Goal: Find contact information: Find contact information

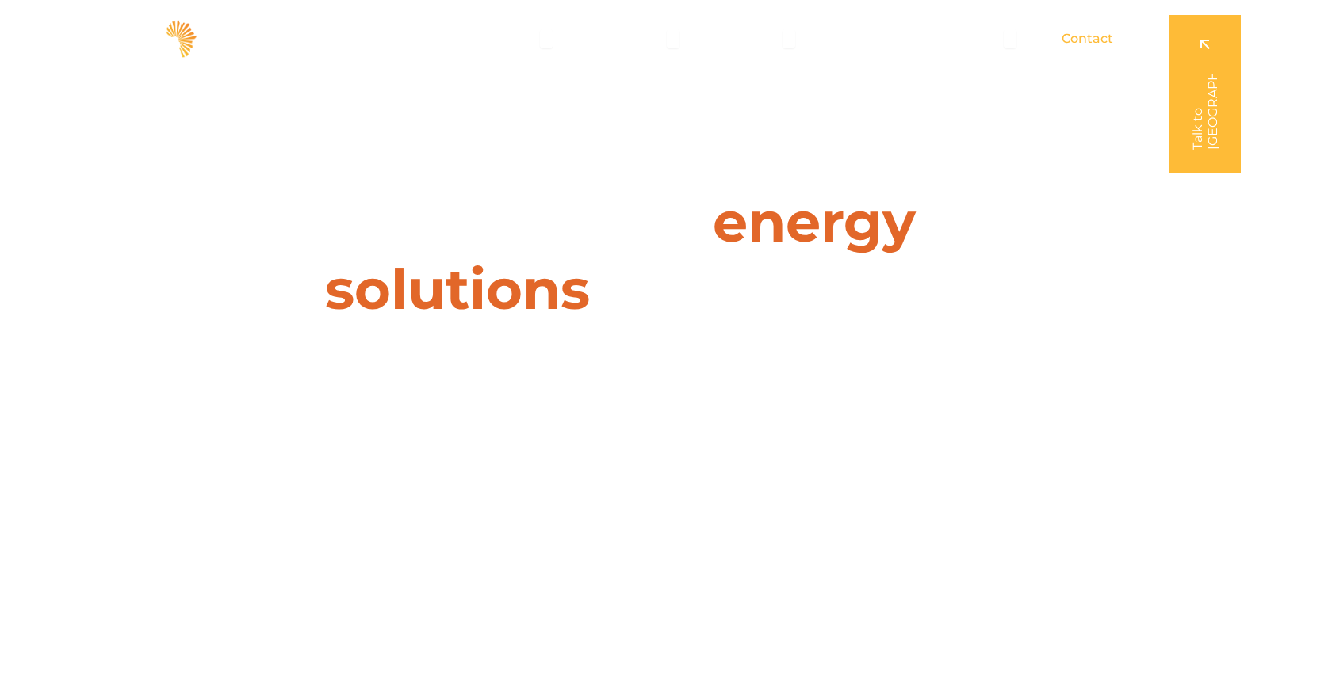
click at [1093, 37] on span "Contact" at bounding box center [1087, 38] width 52 height 19
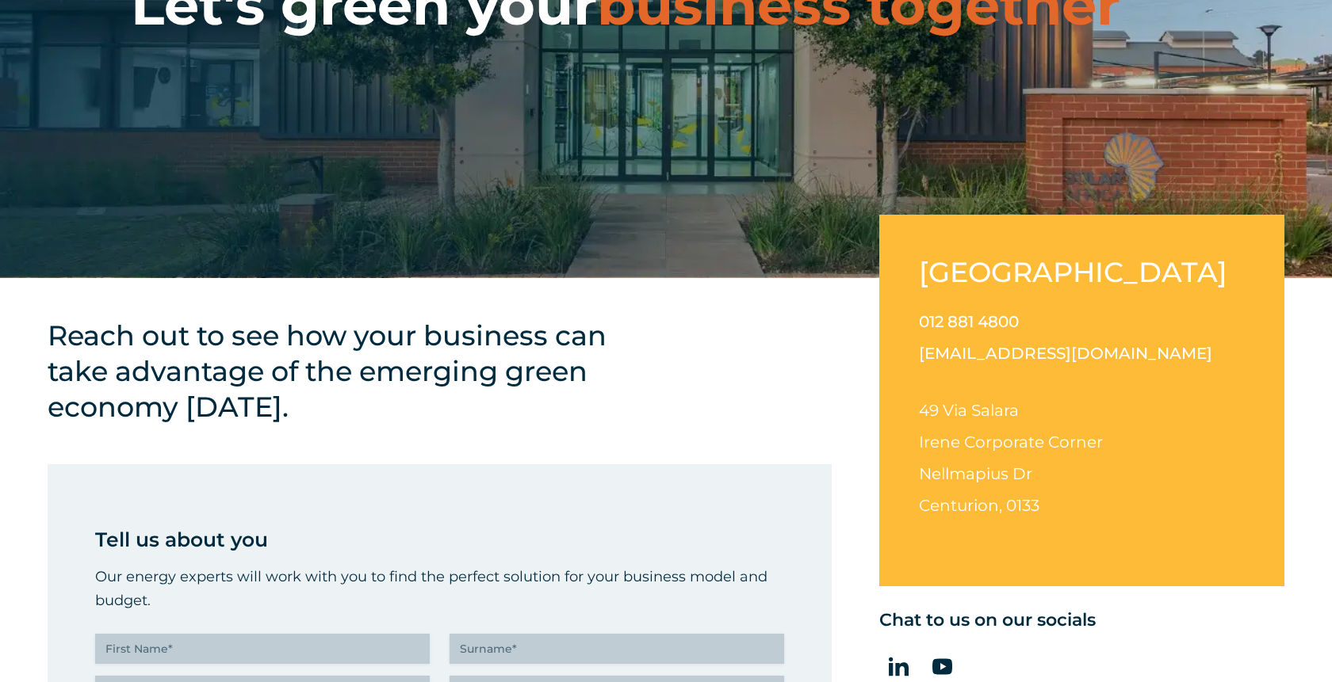
scroll to position [272, 0]
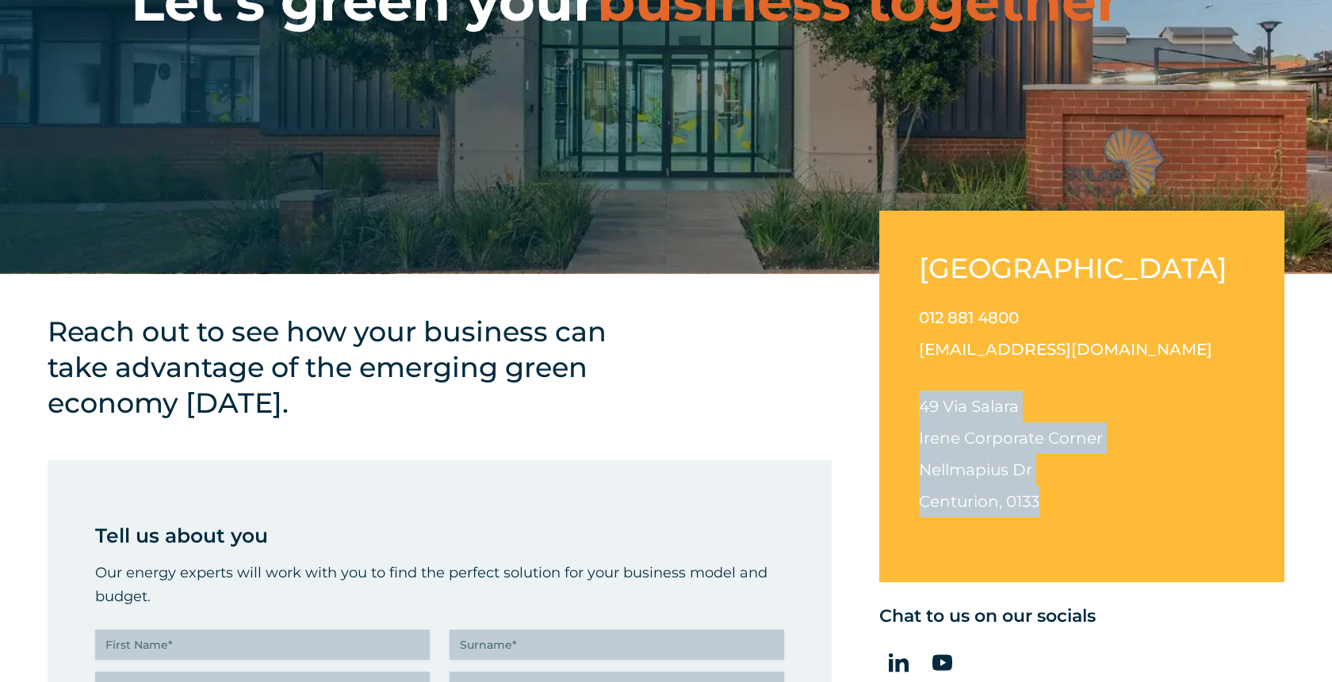
drag, startPoint x: 920, startPoint y: 408, endPoint x: 1051, endPoint y: 522, distance: 173.6
click at [1051, 522] on div "012 881 4800 [EMAIL_ADDRESS][DOMAIN_NAME] [STREET_ADDRESS][PERSON_NAME][PERSON_…" at bounding box center [1082, 422] width 326 height 241
copy p "[STREET_ADDRESS][PERSON_NAME][PERSON_NAME]"
click at [1003, 261] on h2 "[GEOGRAPHIC_DATA]" at bounding box center [1079, 268] width 321 height 36
